Goal: Transaction & Acquisition: Register for event/course

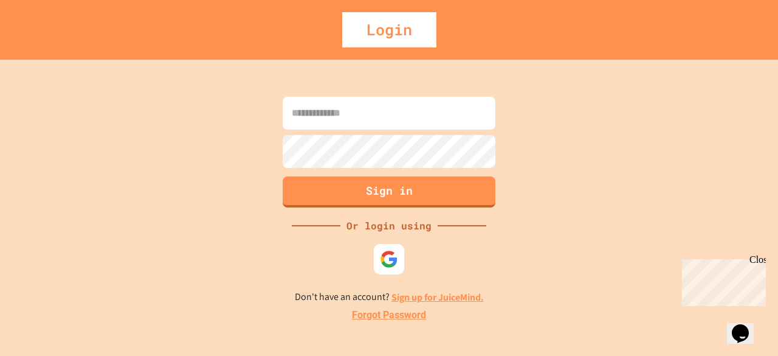
click at [424, 297] on link "Sign up for JuiceMind." at bounding box center [437, 297] width 92 height 13
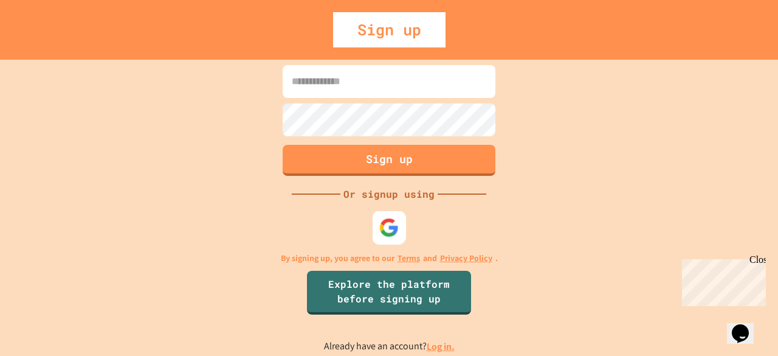
click at [390, 229] on img at bounding box center [389, 227] width 20 height 20
click at [384, 81] on input at bounding box center [389, 81] width 213 height 33
type input "**********"
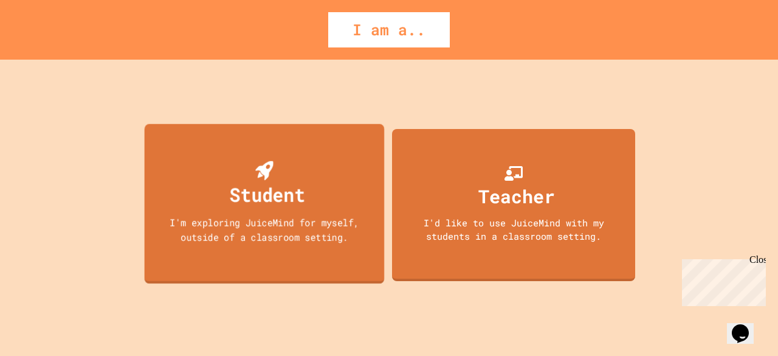
click at [274, 246] on div "Student I'm exploring JuiceMind for myself, outside of a classroom setting." at bounding box center [265, 203] width 240 height 160
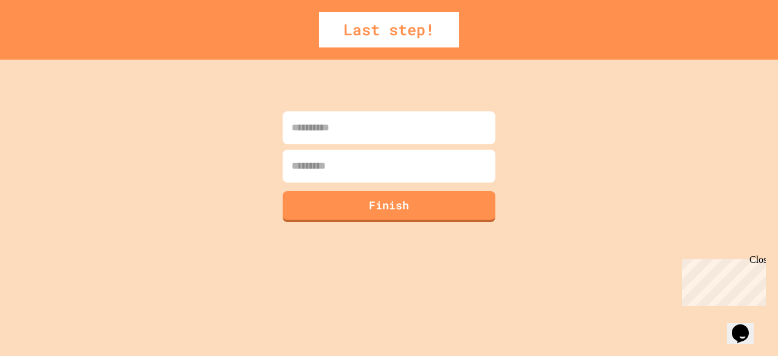
click at [350, 127] on input at bounding box center [389, 127] width 213 height 33
type input "****"
click at [322, 166] on input at bounding box center [389, 166] width 213 height 33
type input "*********"
click at [322, 212] on button "Finish" at bounding box center [389, 205] width 217 height 32
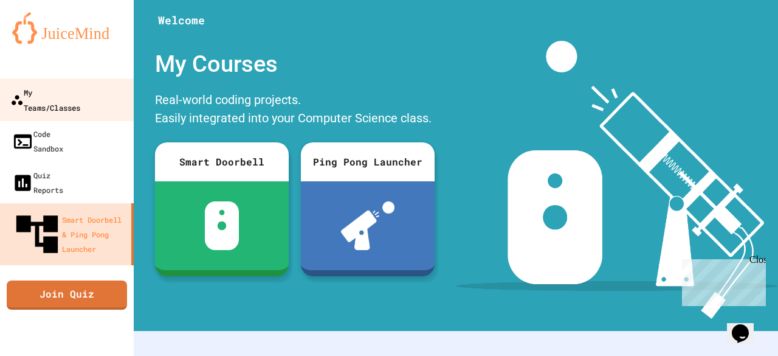
click at [83, 100] on link "My Teams/Classes" at bounding box center [67, 99] width 138 height 43
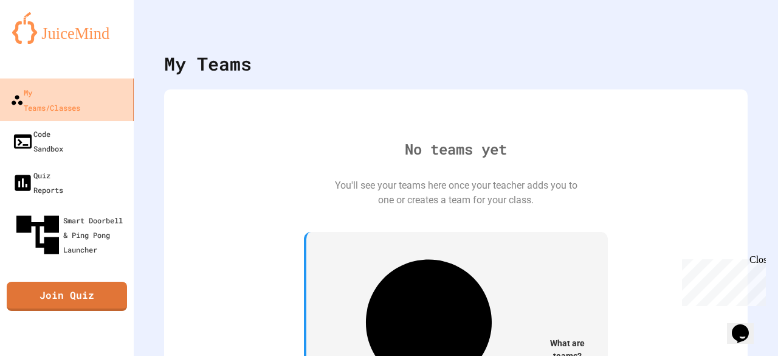
click at [83, 100] on link "My Teams/Classes" at bounding box center [67, 99] width 138 height 43
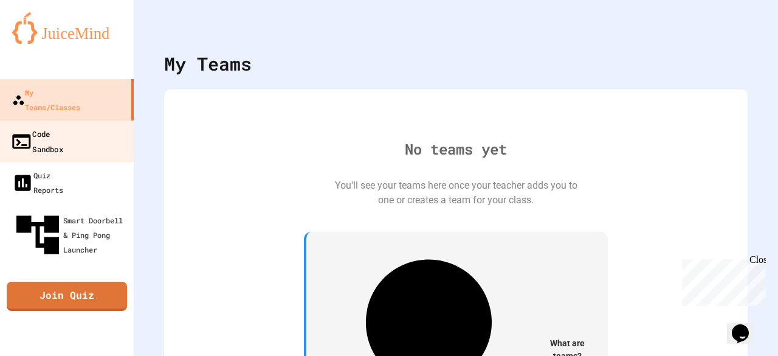
click at [50, 126] on div "Code Sandbox" at bounding box center [36, 141] width 53 height 30
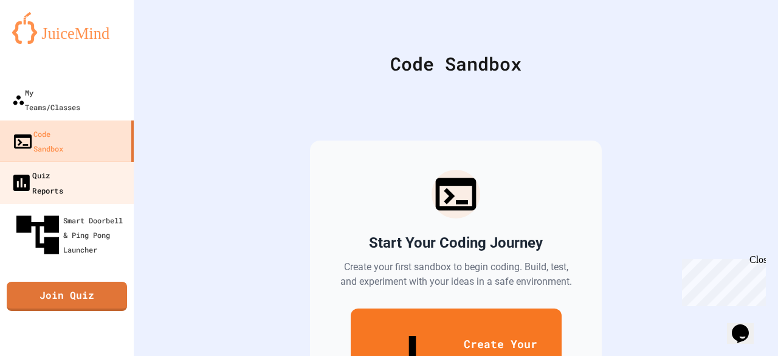
click at [46, 167] on div "Quiz Reports" at bounding box center [36, 182] width 53 height 30
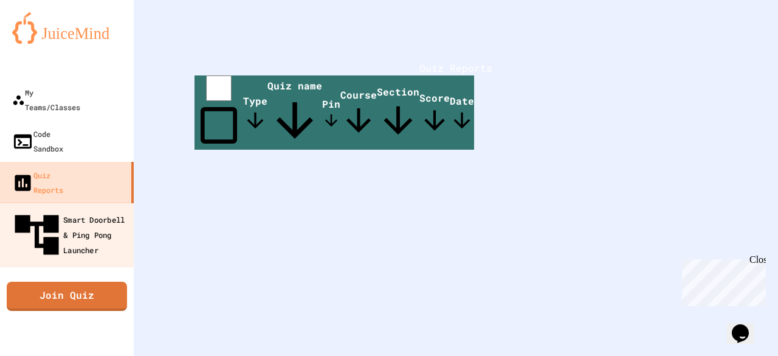
click at [36, 208] on div "Smart Doorbell & Ping Pong Launcher" at bounding box center [70, 234] width 120 height 53
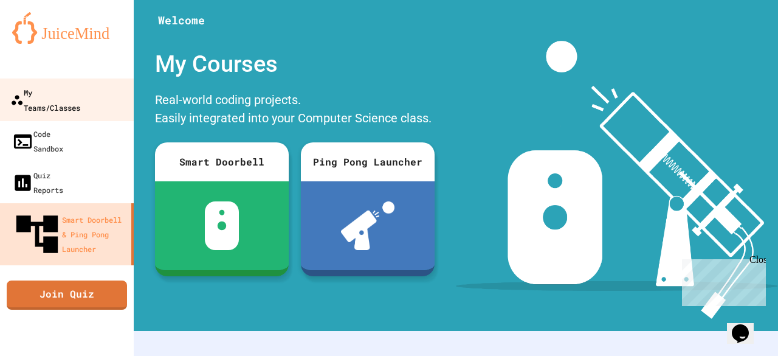
click at [35, 86] on div "My Teams/Classes" at bounding box center [45, 99] width 70 height 30
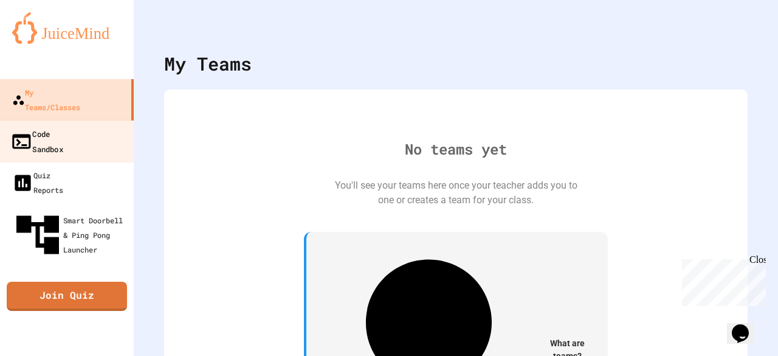
click at [21, 127] on link "Code Sandbox" at bounding box center [67, 141] width 138 height 43
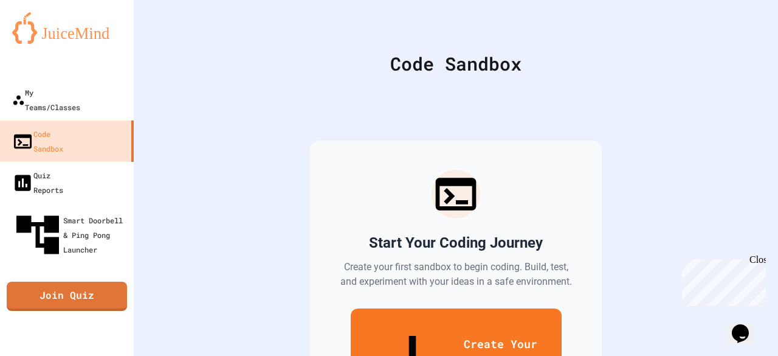
drag, startPoint x: 602, startPoint y: 181, endPoint x: 657, endPoint y: 192, distance: 56.4
click at [629, 192] on div "Start Your Coding Journey Create your first sandbox to begin coding. Build, tes…" at bounding box center [455, 292] width 583 height 401
